Goal: Check status: Check status

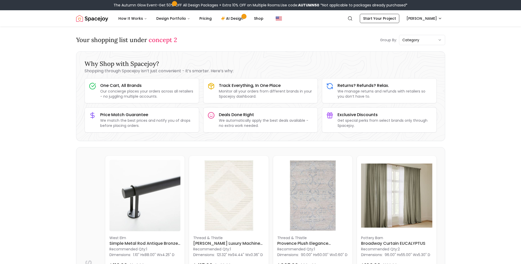
scroll to position [1203, 0]
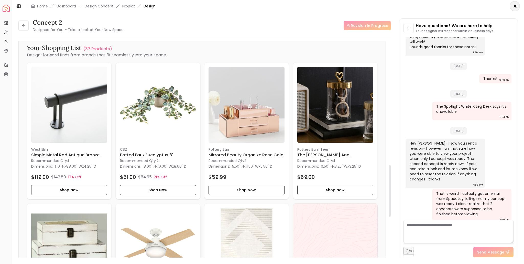
scroll to position [358, 0]
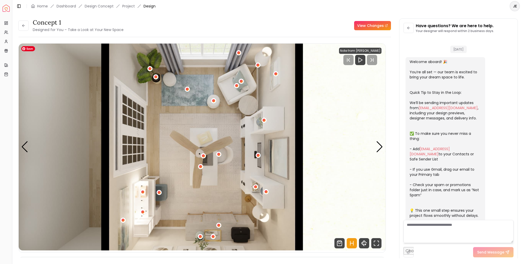
scroll to position [745, 0]
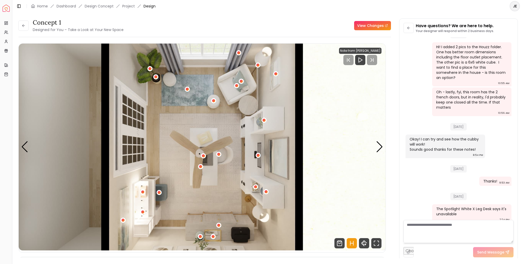
click at [369, 27] on link "View Changes" at bounding box center [372, 25] width 37 height 9
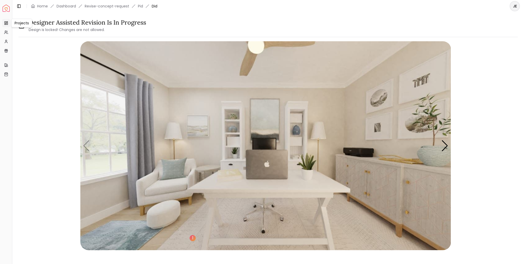
click at [5, 23] on icon at bounding box center [6, 23] width 4 height 4
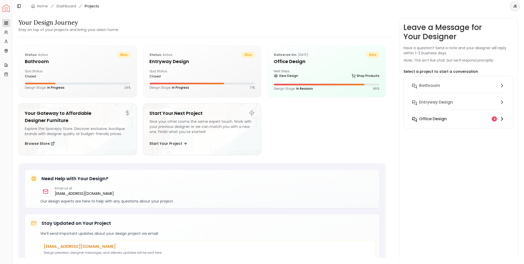
click at [441, 119] on h6 "Office design" at bounding box center [433, 119] width 28 height 6
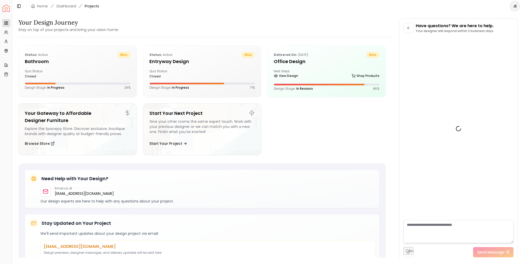
scroll to position [882, 0]
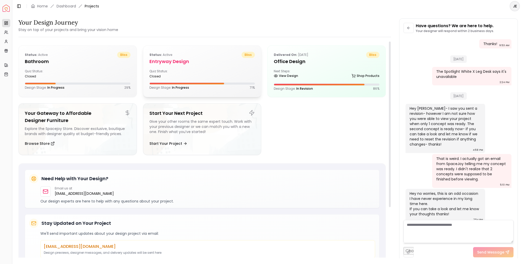
click at [182, 68] on div "Status: active bliss entryway design Quiz Status: closed Design Stage: In Progr…" at bounding box center [202, 71] width 118 height 50
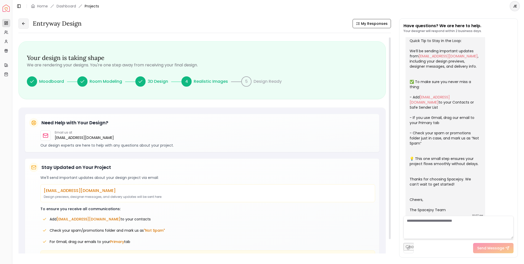
click at [26, 26] on button at bounding box center [23, 23] width 10 height 10
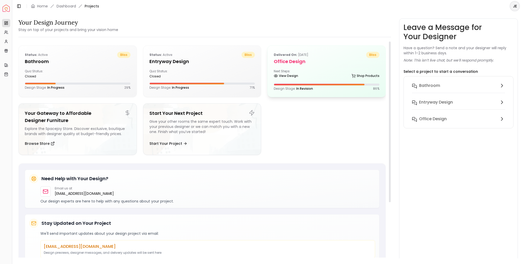
click at [296, 67] on div "Delivered on: Oct 02, 2025 bliss Office design Next Steps: View Design Shop Pro…" at bounding box center [327, 71] width 118 height 51
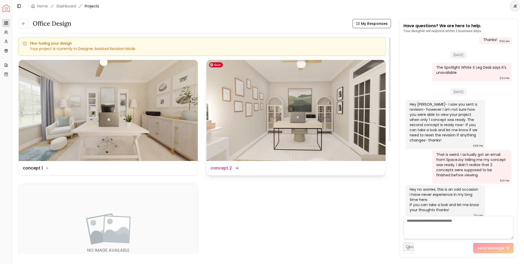
click at [380, 113] on img at bounding box center [296, 110] width 179 height 101
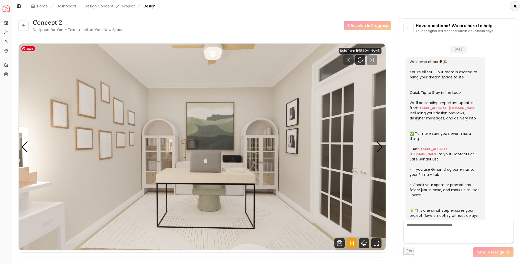
scroll to position [882, 0]
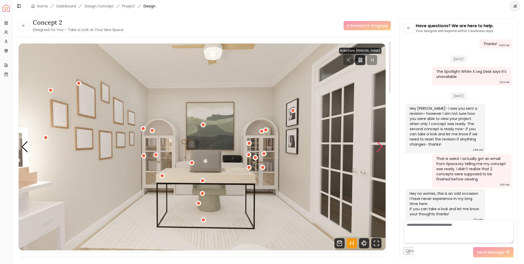
click at [380, 146] on div "Next slide" at bounding box center [379, 146] width 7 height 11
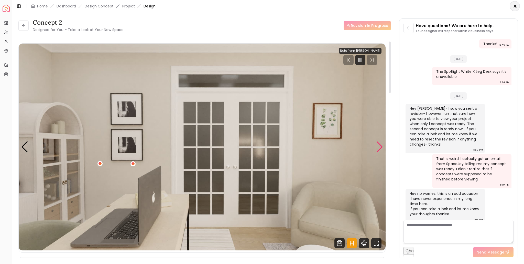
click at [380, 146] on div "Next slide" at bounding box center [379, 146] width 7 height 11
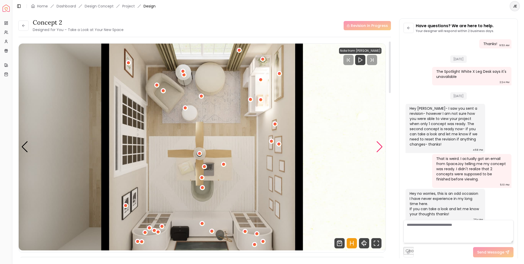
click at [380, 146] on div "Next slide" at bounding box center [379, 146] width 7 height 11
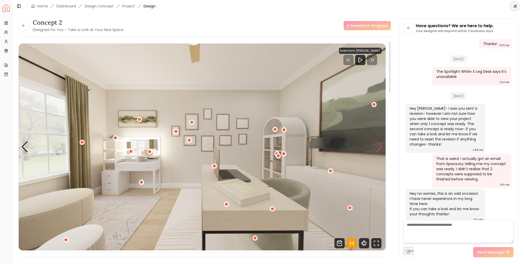
click at [380, 146] on div "Next slide" at bounding box center [379, 146] width 7 height 11
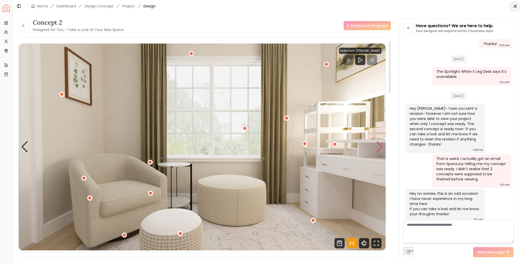
click at [380, 146] on div "Next slide" at bounding box center [379, 146] width 7 height 11
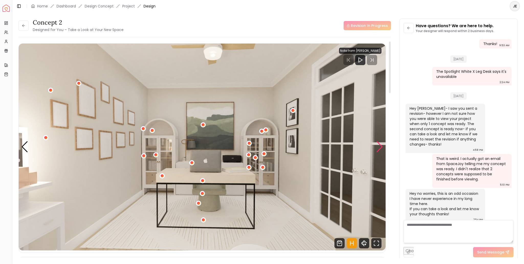
click at [380, 146] on div "Next slide" at bounding box center [379, 146] width 7 height 11
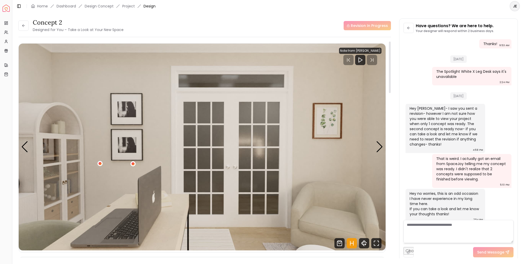
click at [206, 26] on div "concept 2 Designed for You – Take a Look at Your New Space Revision In Progress" at bounding box center [204, 25] width 373 height 14
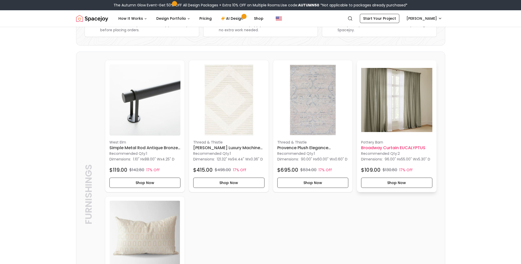
scroll to position [26, 0]
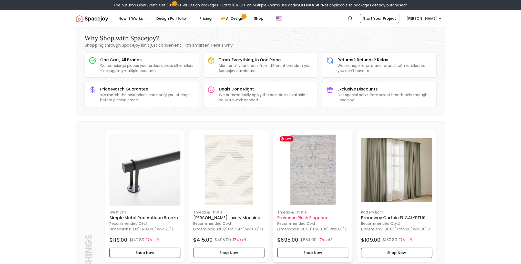
click at [311, 172] on img at bounding box center [312, 169] width 71 height 71
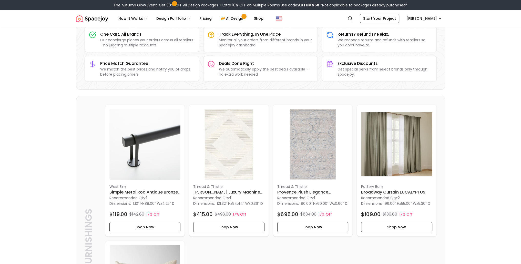
scroll to position [0, 0]
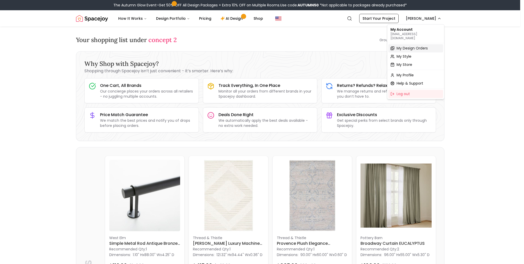
click at [407, 46] on span "My Design Orders" at bounding box center [412, 48] width 31 height 5
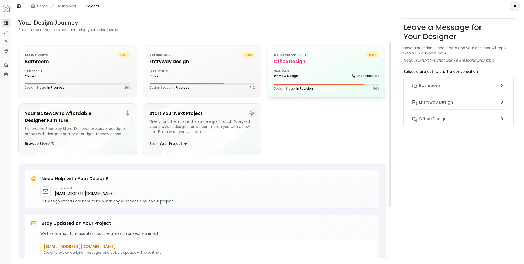
click at [330, 71] on div "Next Steps: View Design Shop Products" at bounding box center [327, 74] width 106 height 10
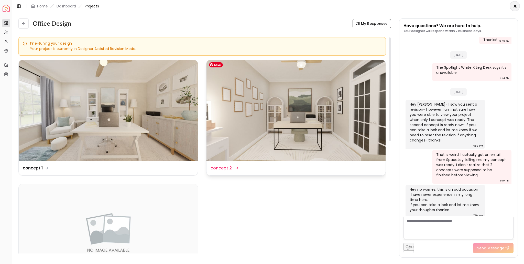
click at [315, 132] on img at bounding box center [296, 110] width 179 height 101
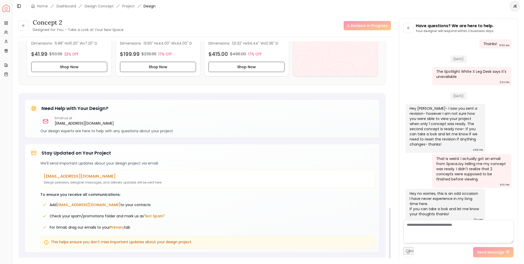
scroll to position [551, 0]
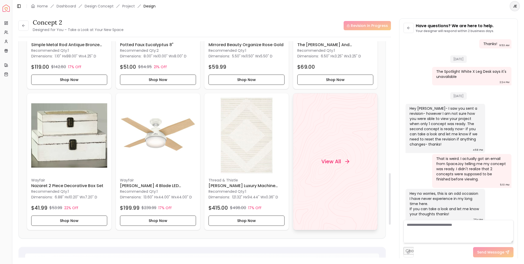
click at [342, 159] on div "View All" at bounding box center [335, 161] width 40 height 15
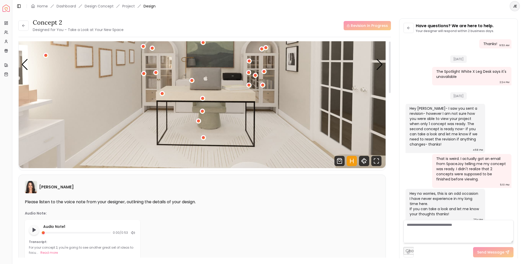
scroll to position [0, 0]
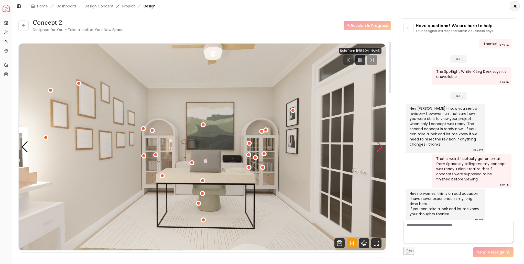
click at [383, 144] on div "Next slide" at bounding box center [379, 146] width 7 height 11
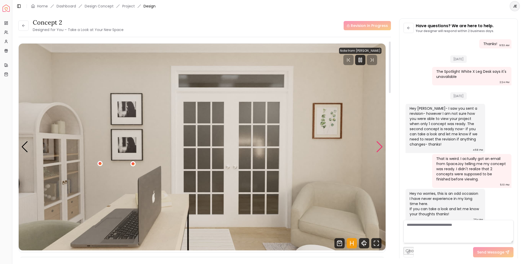
click at [383, 144] on div "Next slide" at bounding box center [379, 146] width 7 height 11
